Goal: Check status: Check status

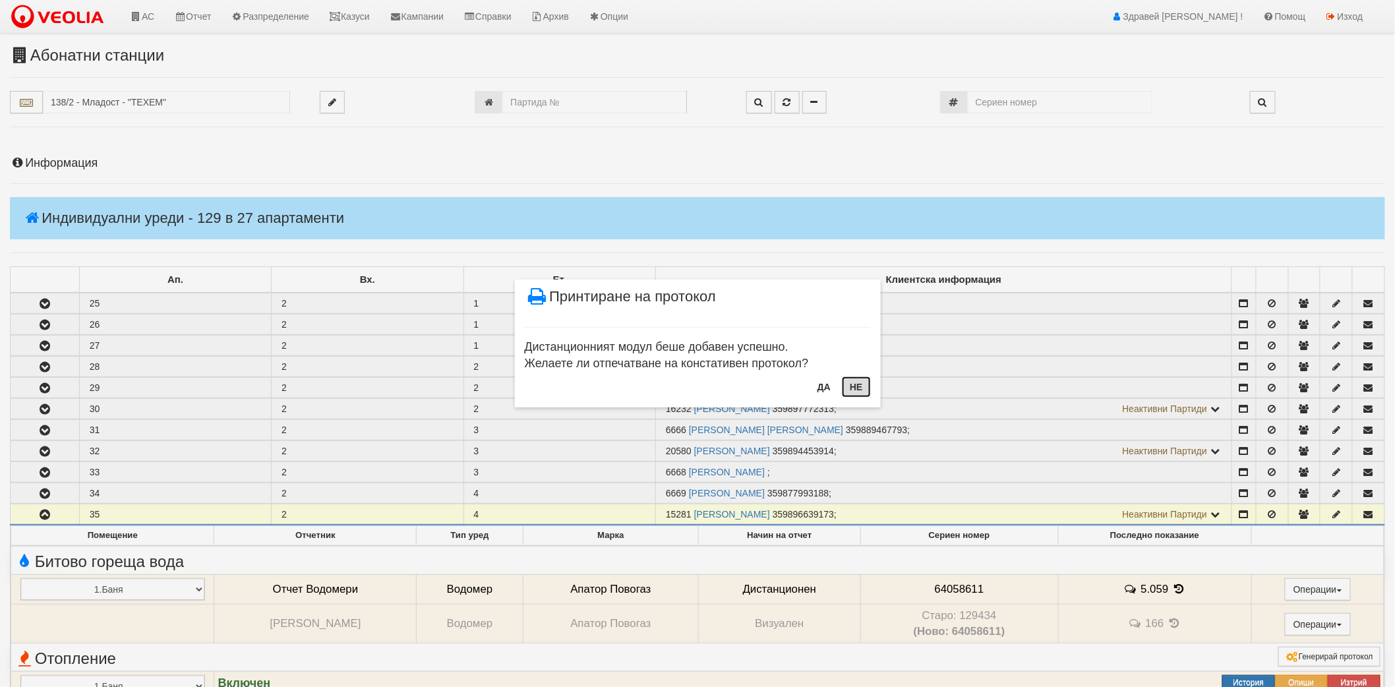
click at [846, 393] on button "Не" at bounding box center [856, 386] width 28 height 21
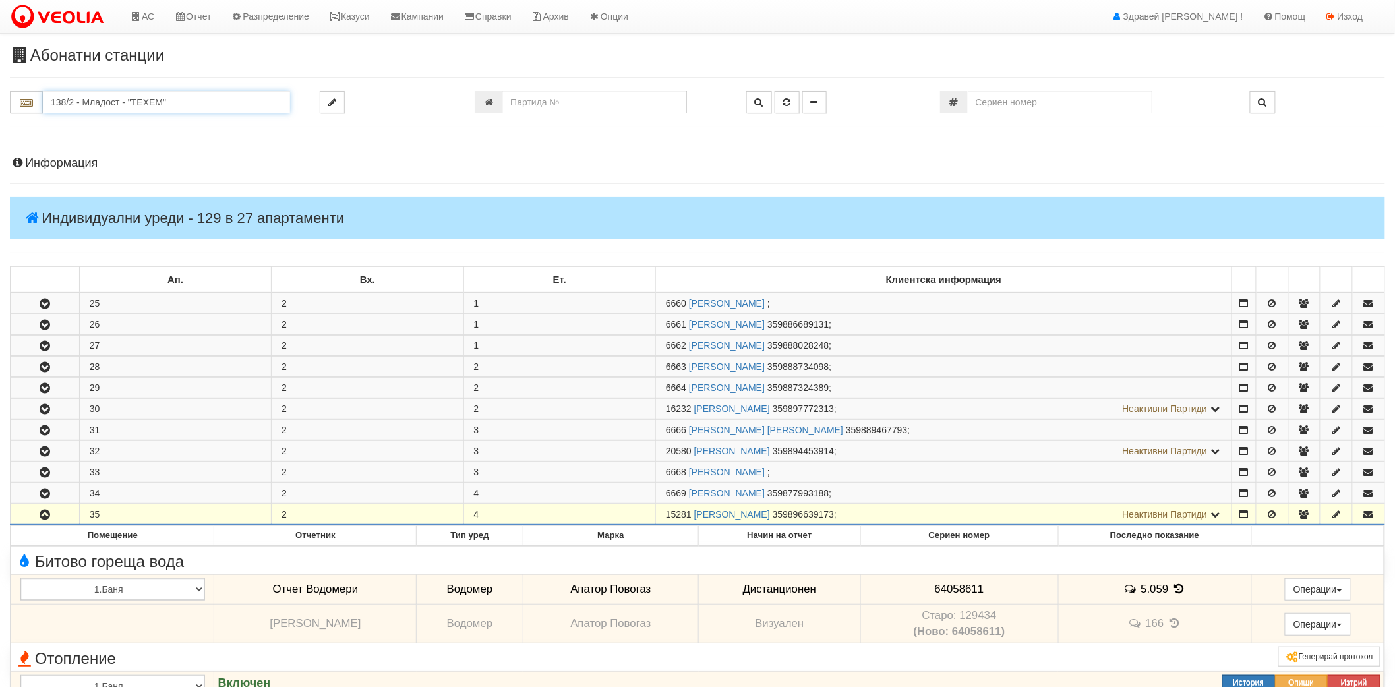
click at [135, 97] on input "138/2 - Младост - "ТЕХЕМ"" at bounding box center [166, 102] width 247 height 22
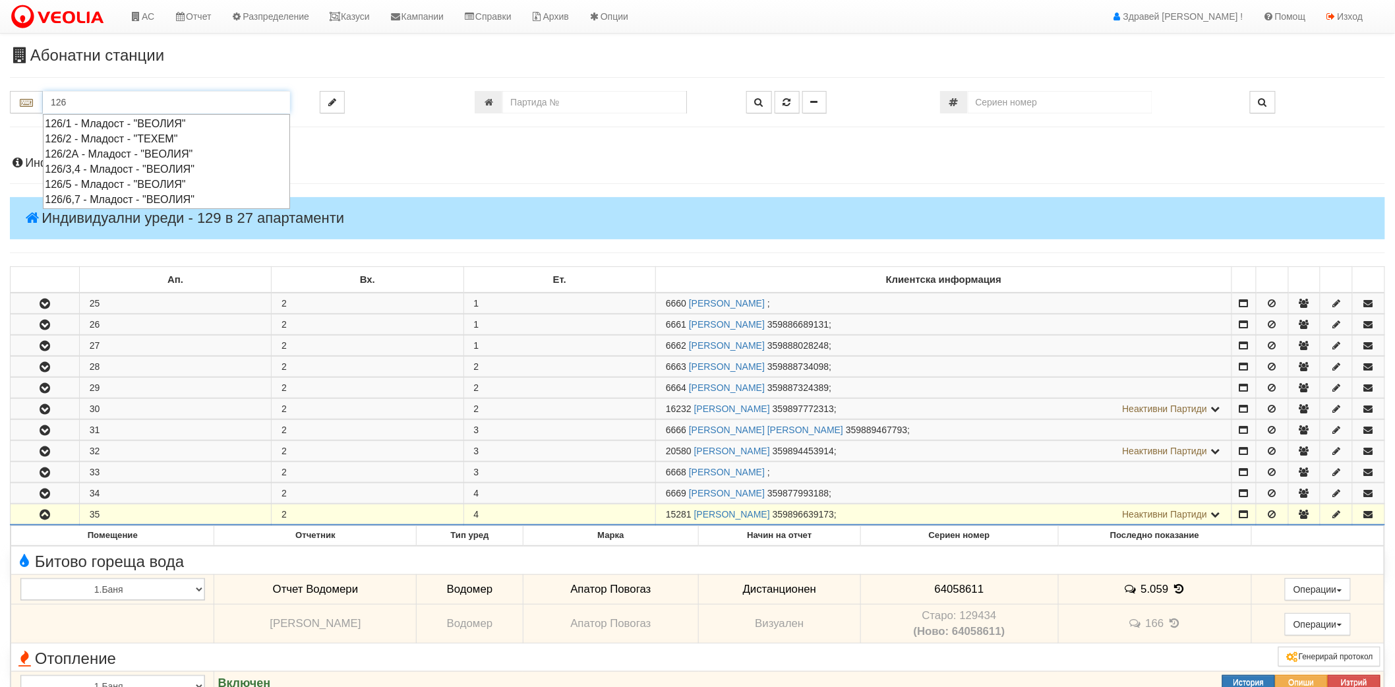
click at [108, 167] on div "126/3,4 - Младост - "ВЕОЛИЯ"" at bounding box center [166, 169] width 243 height 15
type input "126/3,4 - Младост - "ВЕОЛИЯ""
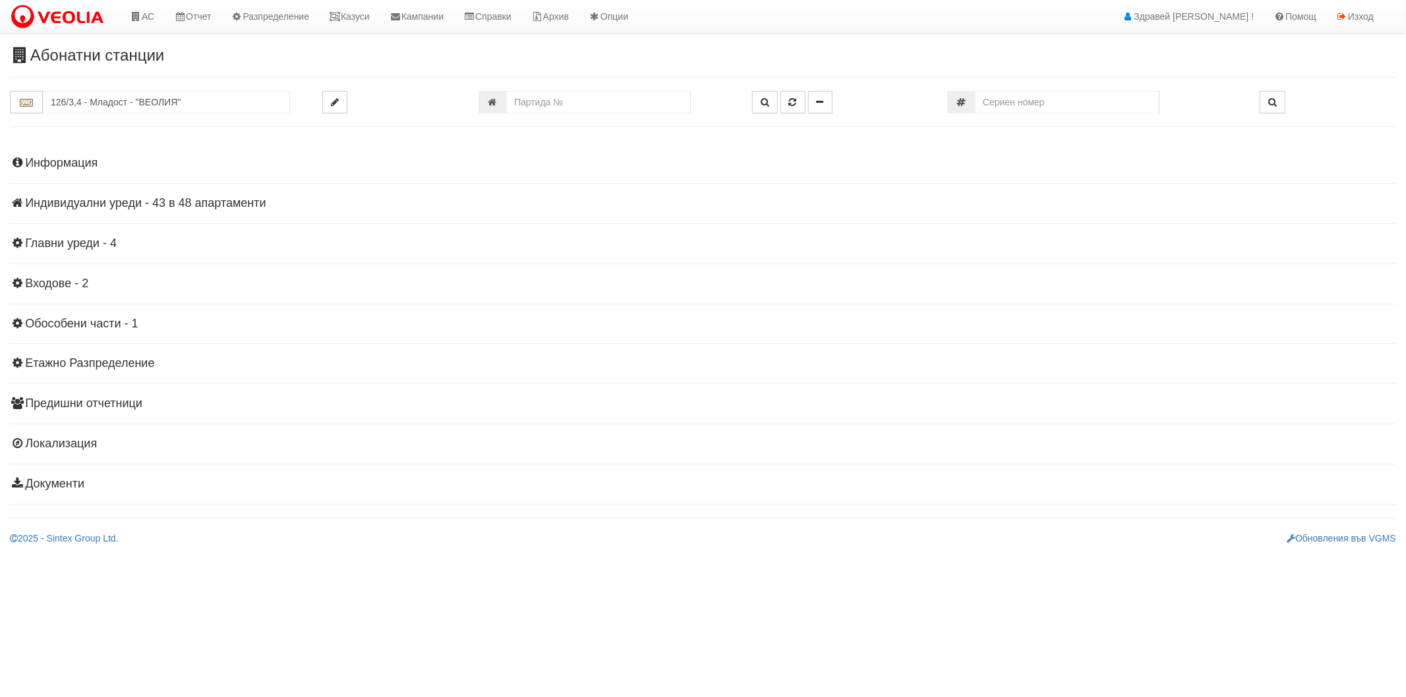
click at [61, 167] on h4 "Информация" at bounding box center [703, 163] width 1386 height 13
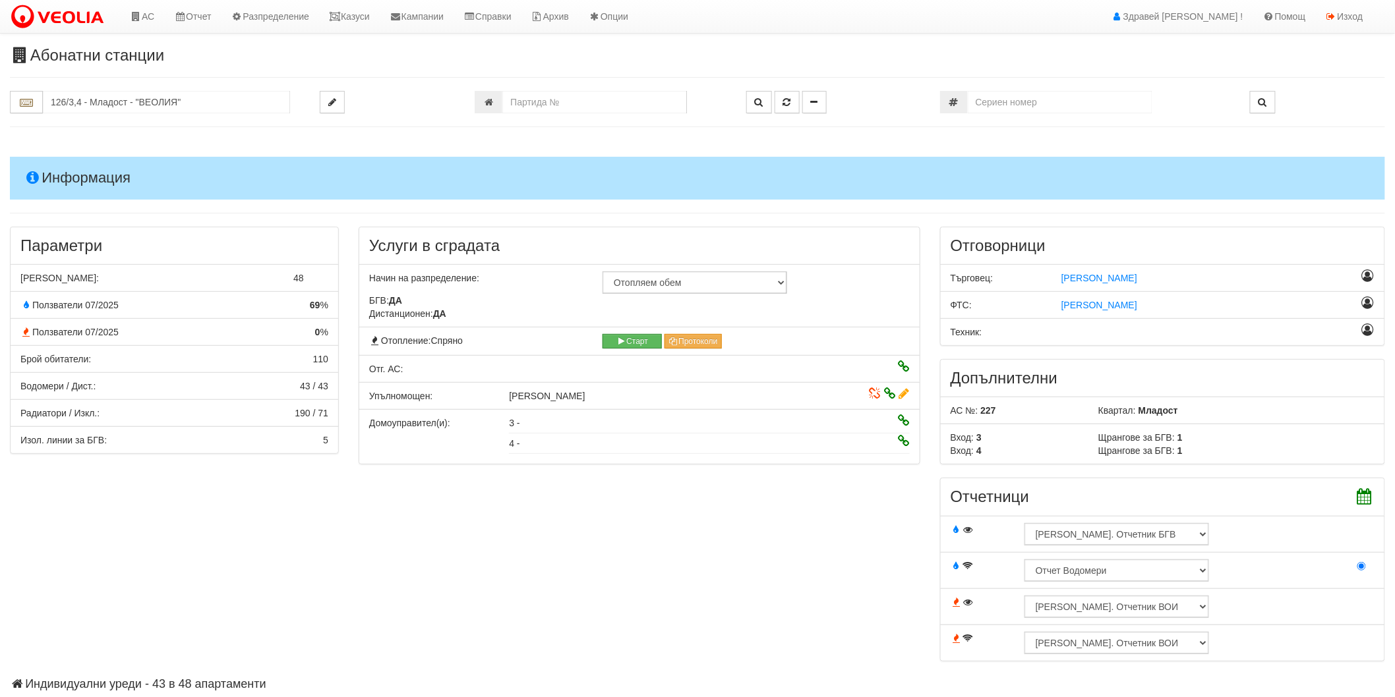
click at [61, 167] on h4 "Информация" at bounding box center [697, 178] width 1375 height 42
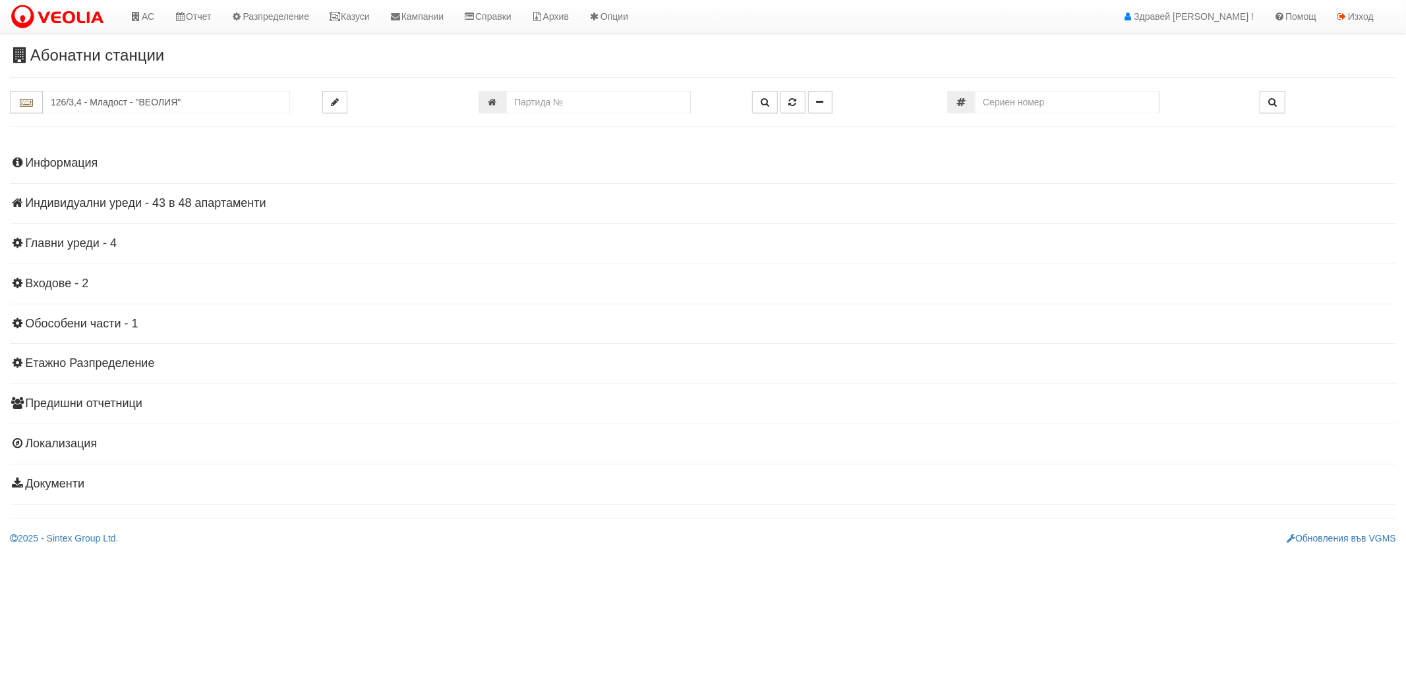
click at [61, 192] on div "Информация Параметри Брой Апартаменти: 48 Ползватели 07/2025 69 % 0 % 110" at bounding box center [703, 322] width 1386 height 364
click at [61, 207] on h4 "Индивидуални уреди - 43 в 48 апартаменти" at bounding box center [703, 203] width 1386 height 13
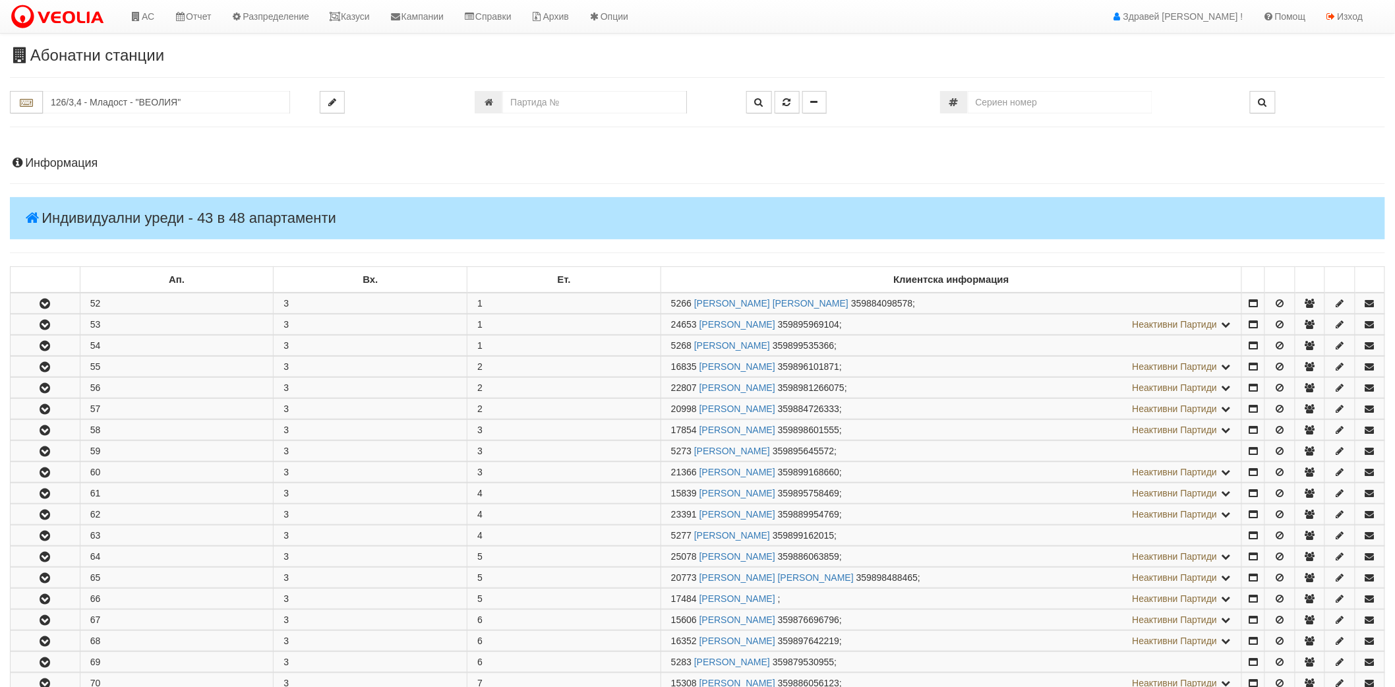
click at [61, 165] on h4 "Информация" at bounding box center [697, 163] width 1375 height 13
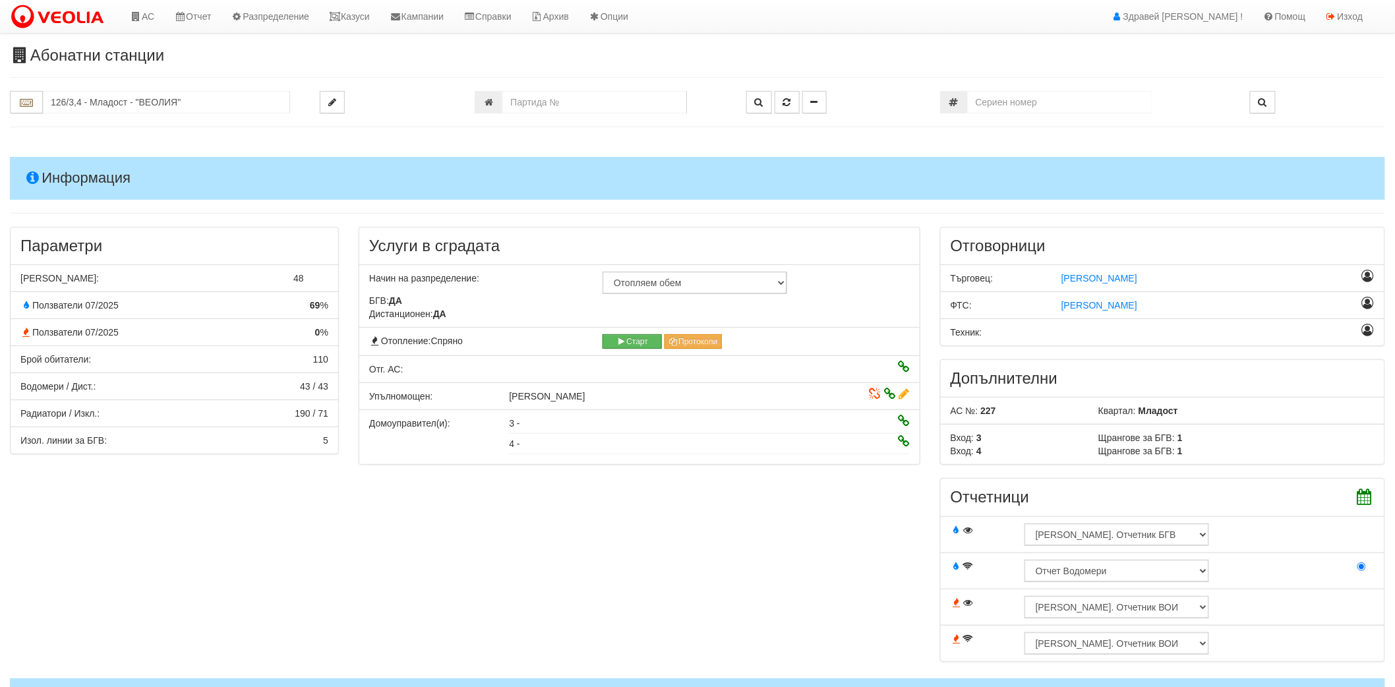
click at [61, 165] on h4 "Информация" at bounding box center [697, 178] width 1375 height 42
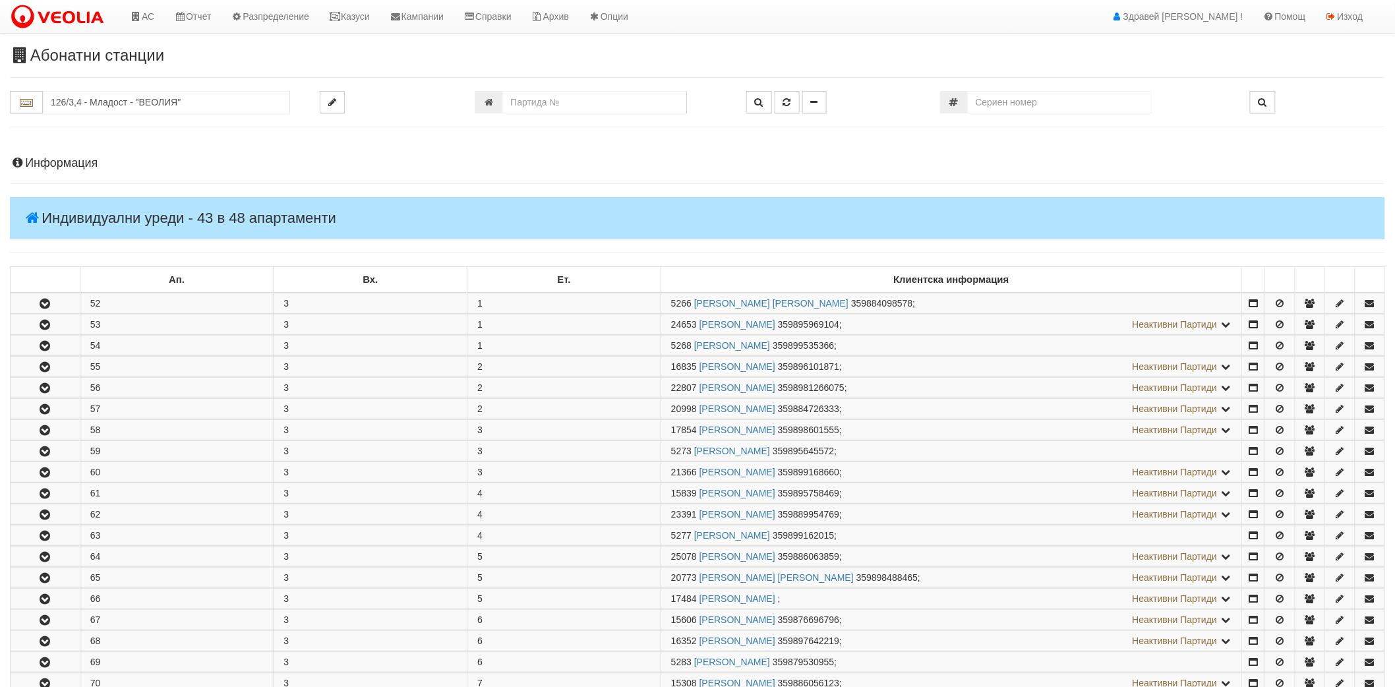
click at [88, 158] on h4 "Информация" at bounding box center [697, 163] width 1375 height 13
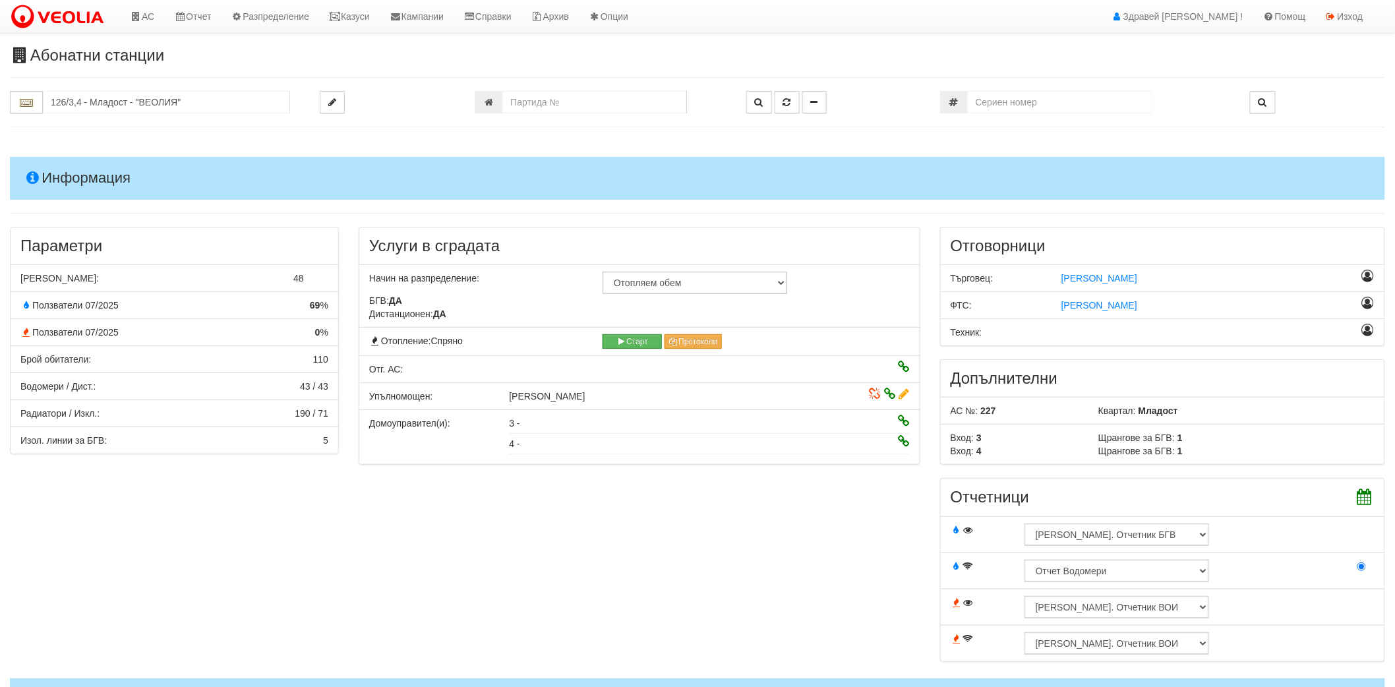
click at [88, 158] on h4 "Информация" at bounding box center [697, 178] width 1375 height 42
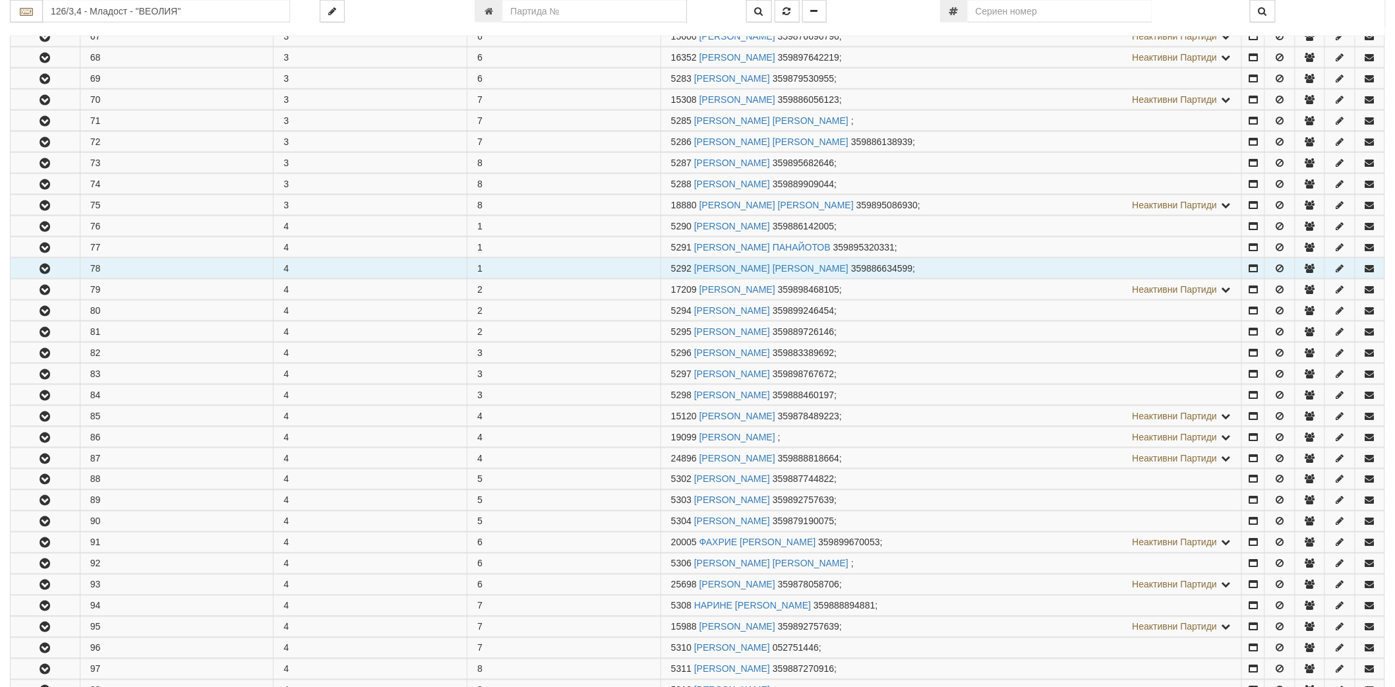
scroll to position [512, 0]
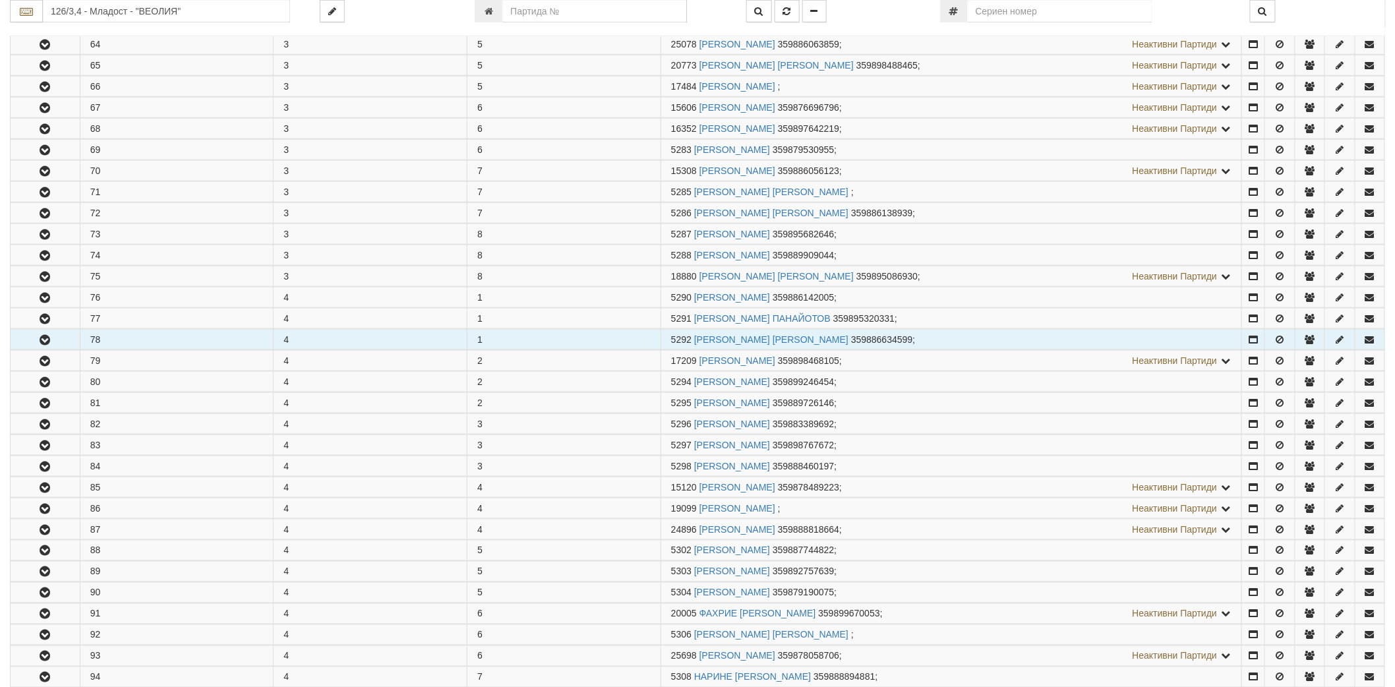
click at [29, 343] on button "button" at bounding box center [45, 340] width 69 height 20
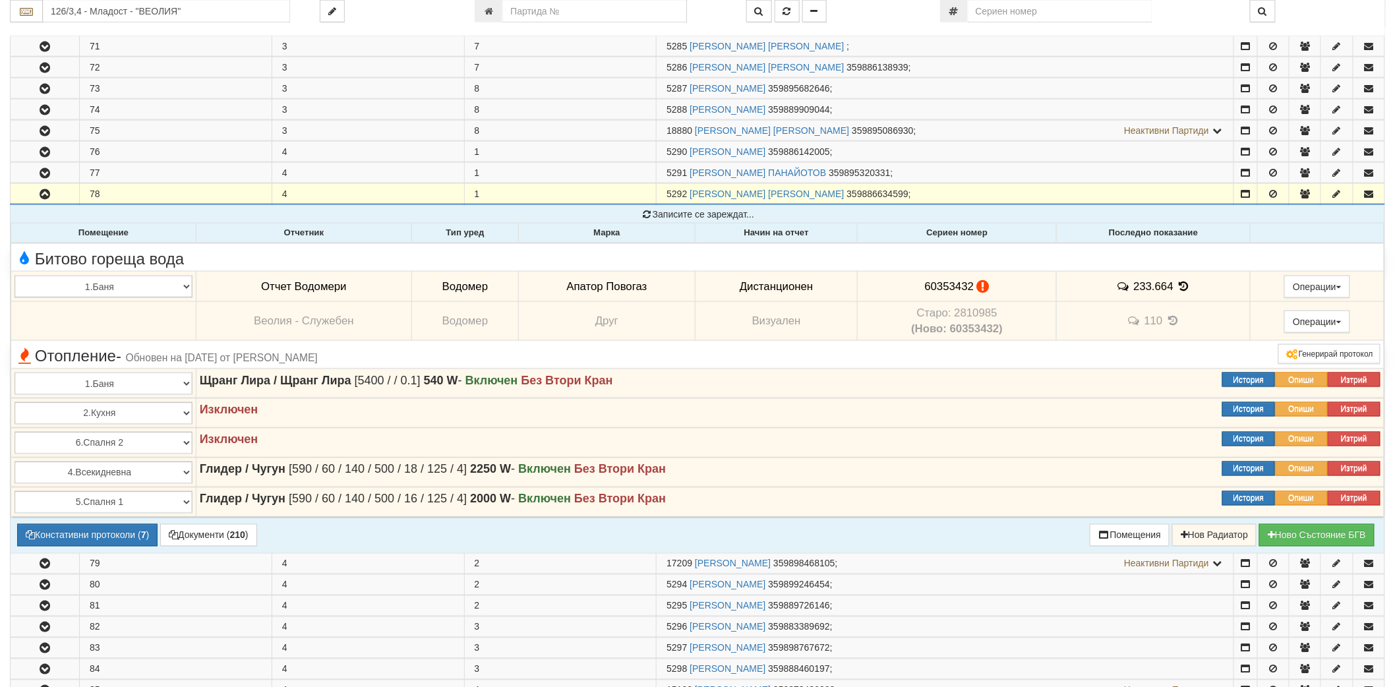
scroll to position [659, 0]
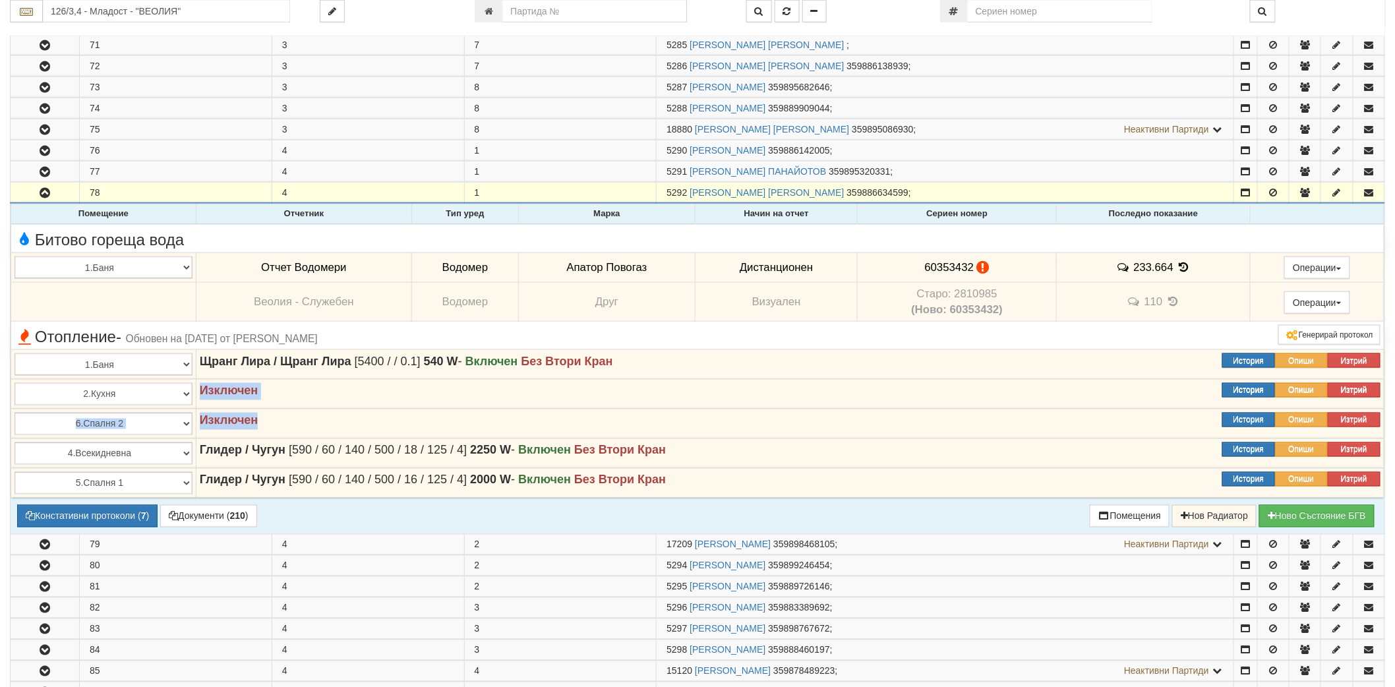
drag, startPoint x: 267, startPoint y: 423, endPoint x: 199, endPoint y: 389, distance: 76.1
click at [199, 389] on tbody "Няма намерени записи! Битово гореща вода 1.Баня 2.Кухня 3.Тоалетна 4.Всекидневн…" at bounding box center [697, 361] width 1373 height 274
click at [200, 396] on strong "Изключен" at bounding box center [229, 390] width 59 height 13
drag, startPoint x: 201, startPoint y: 396, endPoint x: 270, endPoint y: 412, distance: 71.2
click at [270, 412] on tbody "Няма намерени записи! Битово гореща вода 1.Баня 2.Кухня 3.Тоалетна 4.Всекидневн…" at bounding box center [697, 361] width 1373 height 274
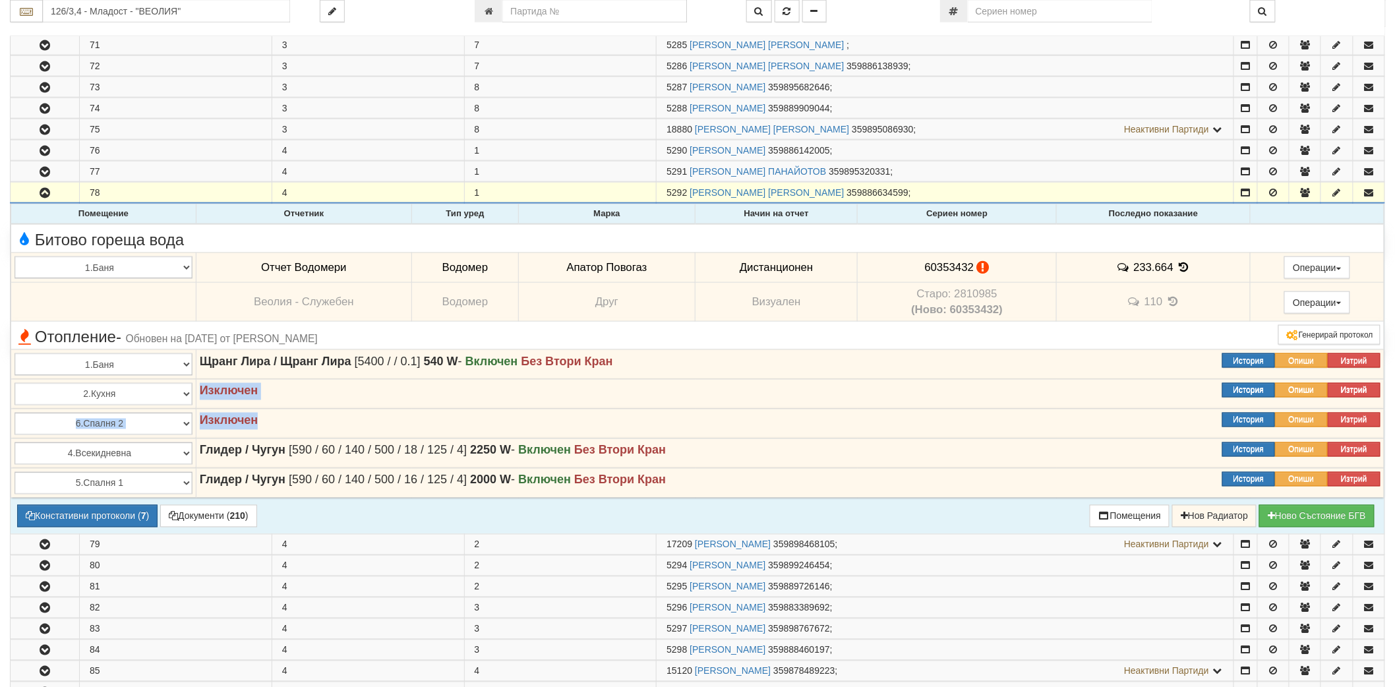
click at [270, 412] on td "Изключен Изтрий Опиши История" at bounding box center [790, 424] width 1188 height 30
